Goal: Find specific page/section: Find specific page/section

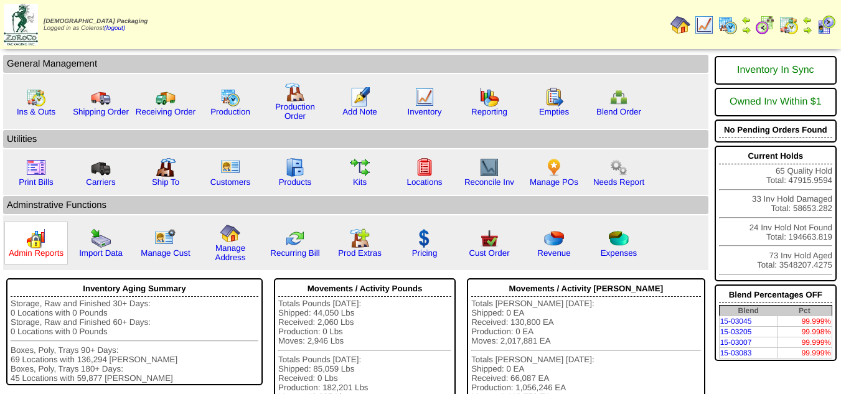
click at [27, 250] on link "Admin Reports" at bounding box center [36, 252] width 55 height 9
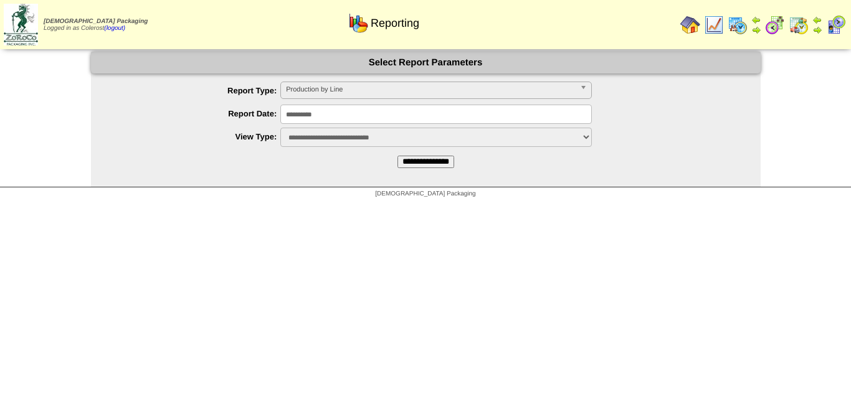
click at [372, 99] on div "Production by Line" at bounding box center [435, 90] width 311 height 17
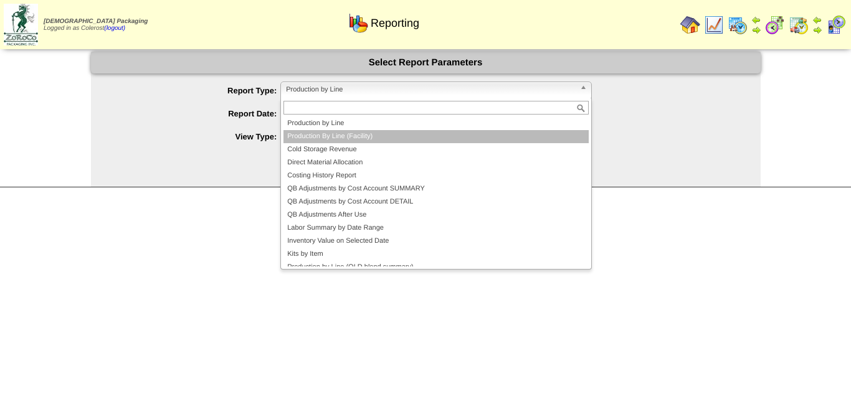
click at [336, 135] on li "Production By Line (Facility)" at bounding box center [435, 136] width 305 height 13
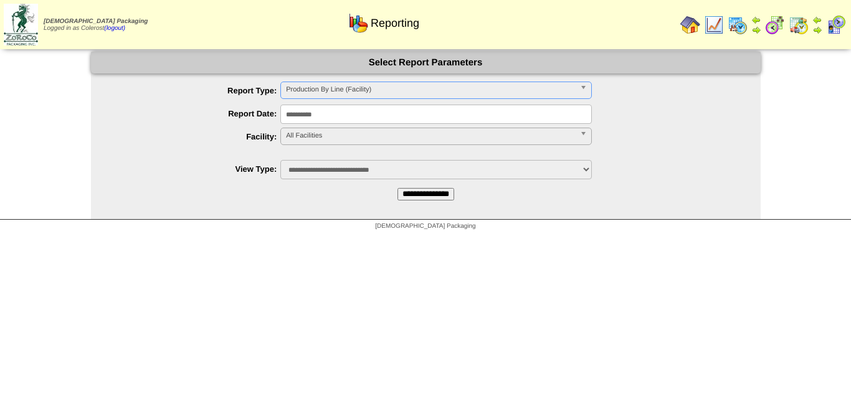
click at [318, 131] on span "All Facilities" at bounding box center [430, 135] width 289 height 15
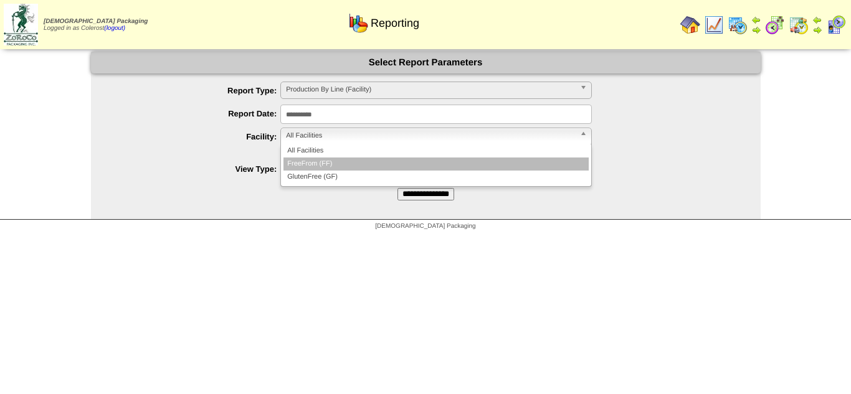
click at [313, 163] on li "FreeFrom (FF)" at bounding box center [435, 164] width 305 height 13
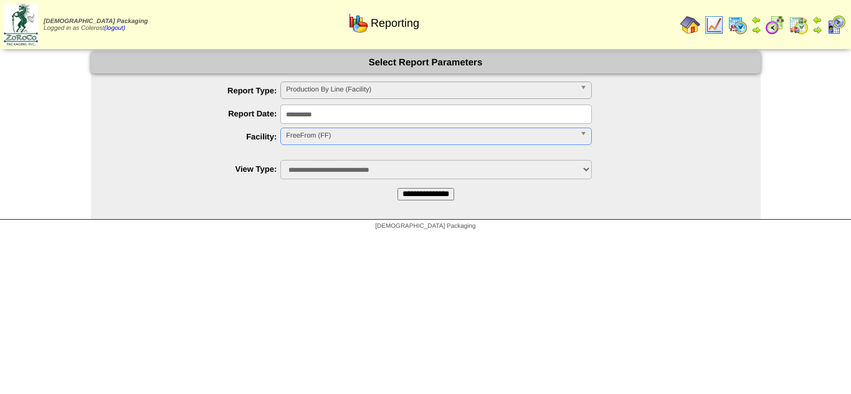
click at [416, 191] on input "**********" at bounding box center [425, 194] width 57 height 12
